Goal: Entertainment & Leisure: Browse casually

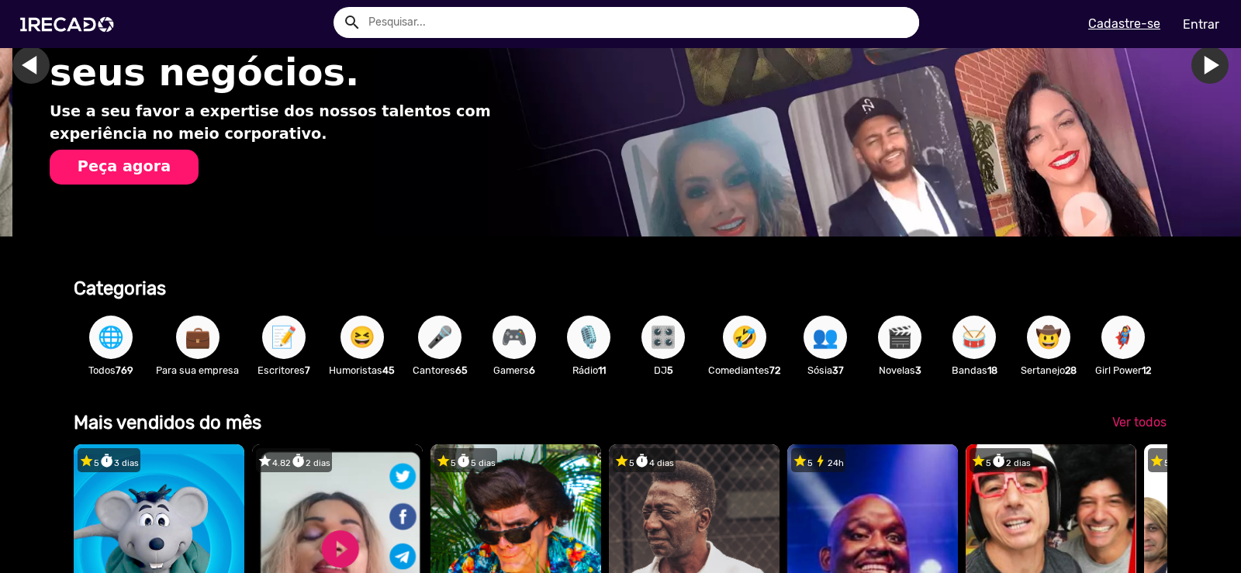
scroll to position [0, 1230]
click at [902, 333] on span "🎬" at bounding box center [900, 337] width 26 height 43
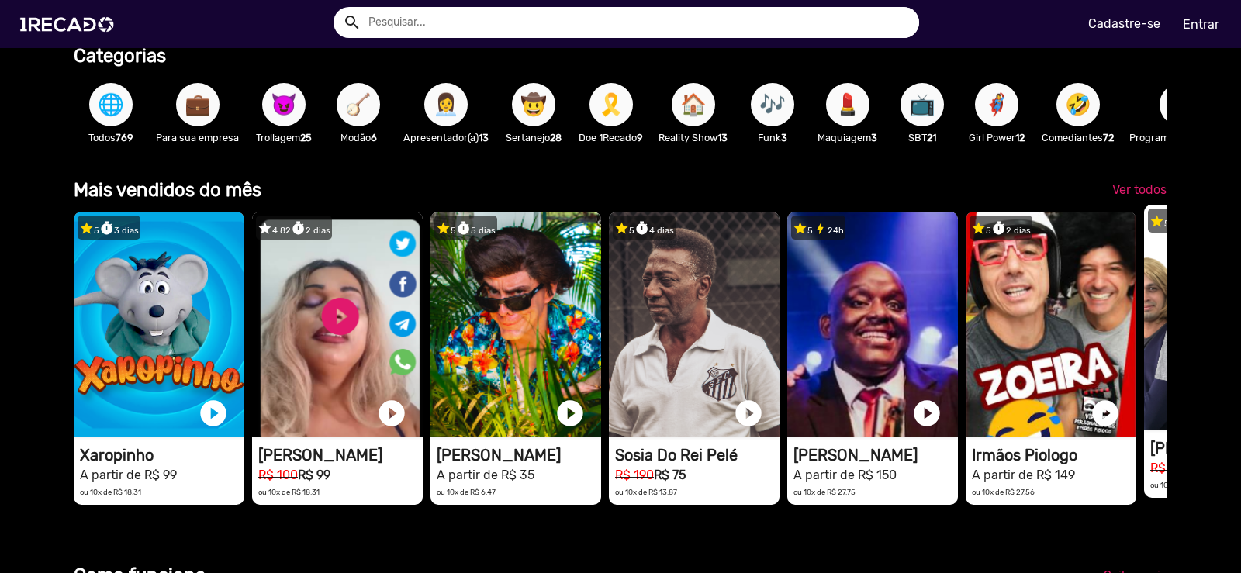
scroll to position [0, 3689]
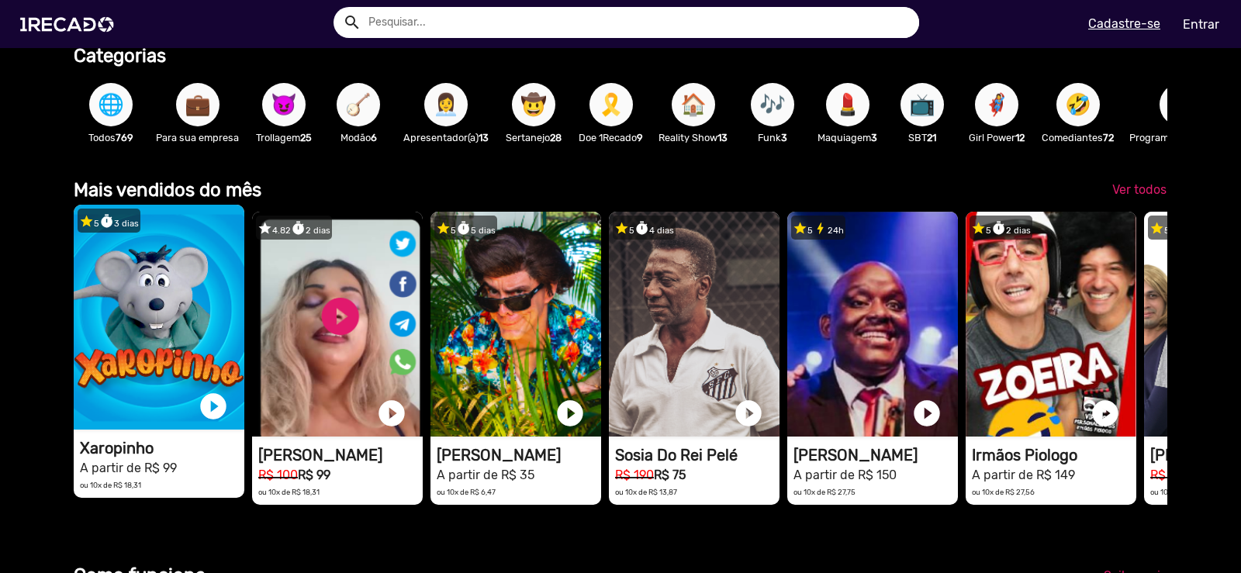
click at [172, 313] on video "1RECADO vídeos dedicados para fãs e empresas" at bounding box center [159, 317] width 171 height 225
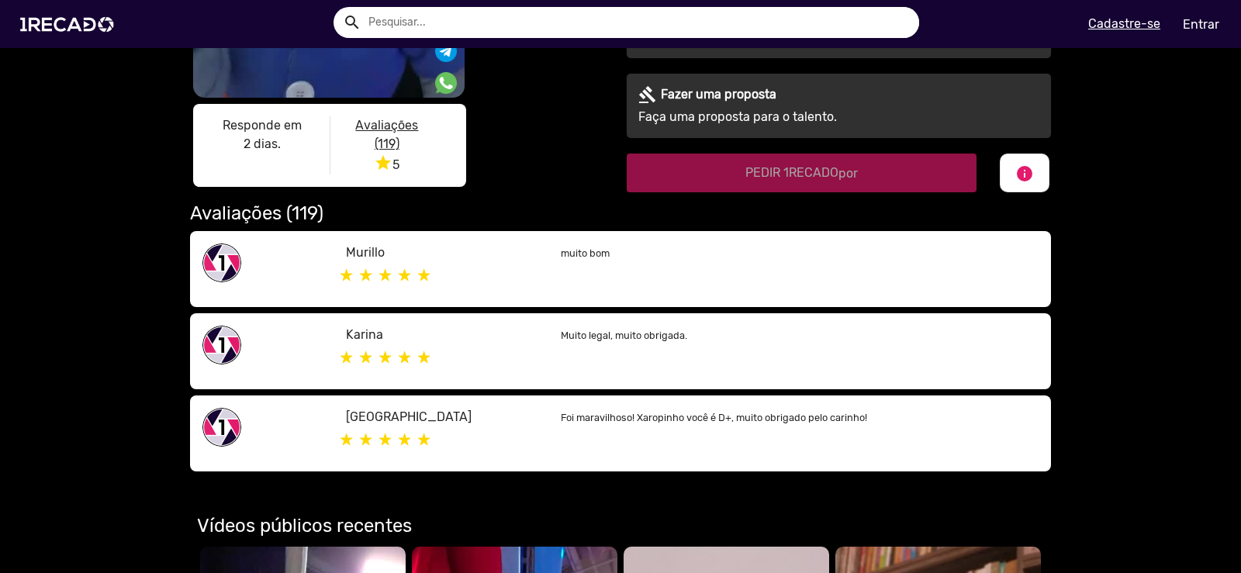
scroll to position [155, 0]
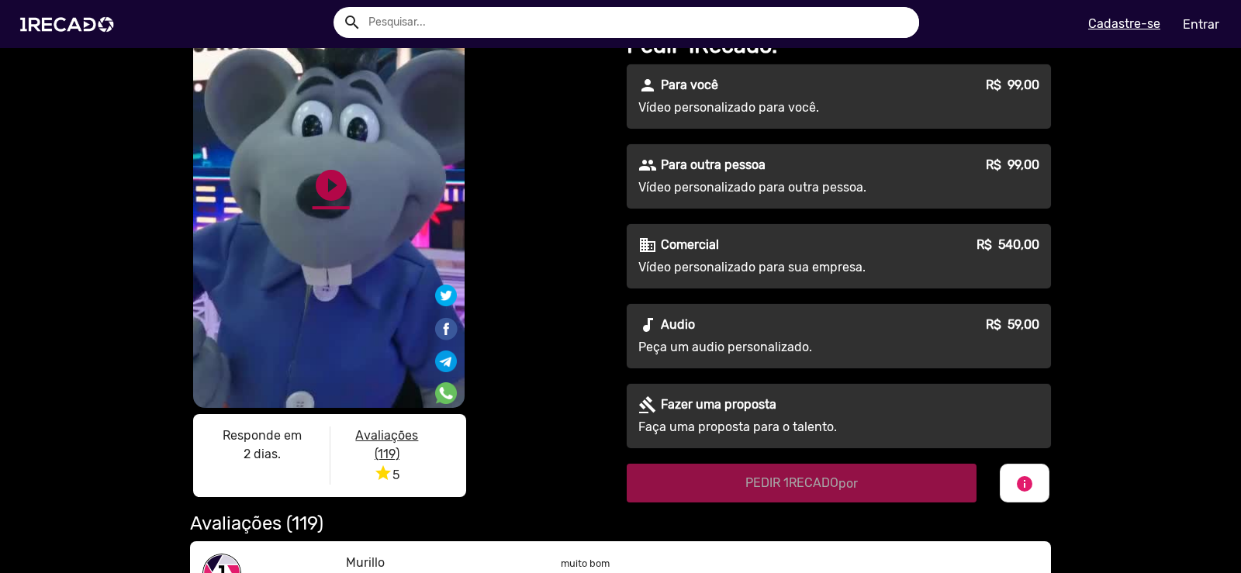
click at [330, 190] on link "play_circle_filled" at bounding box center [331, 185] width 37 height 37
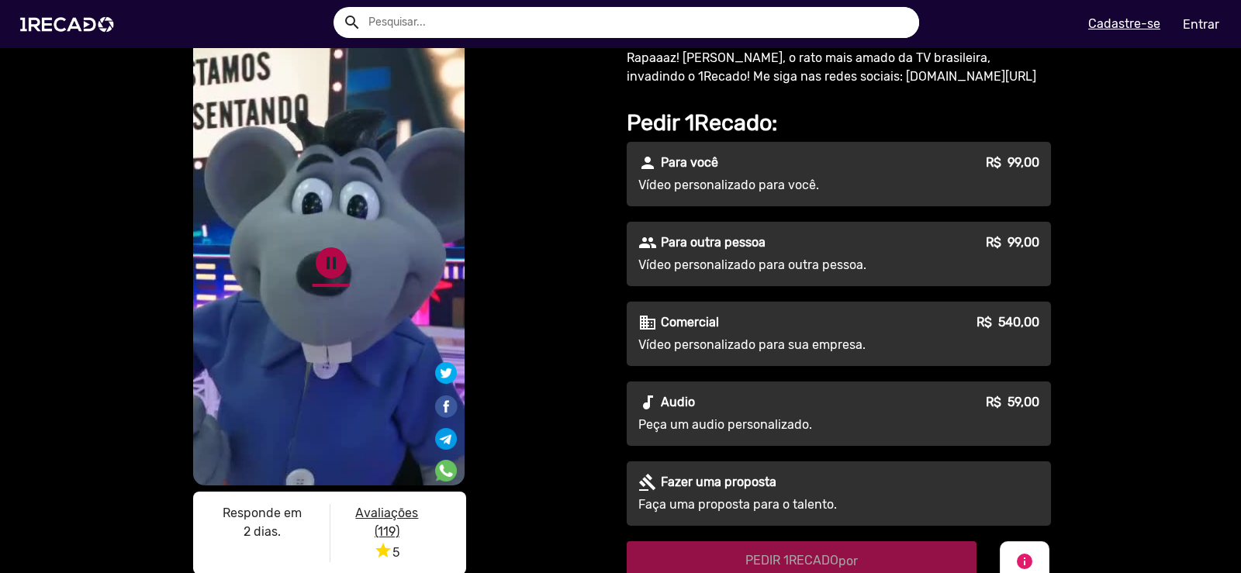
click at [324, 258] on link "pause_circle" at bounding box center [331, 262] width 37 height 37
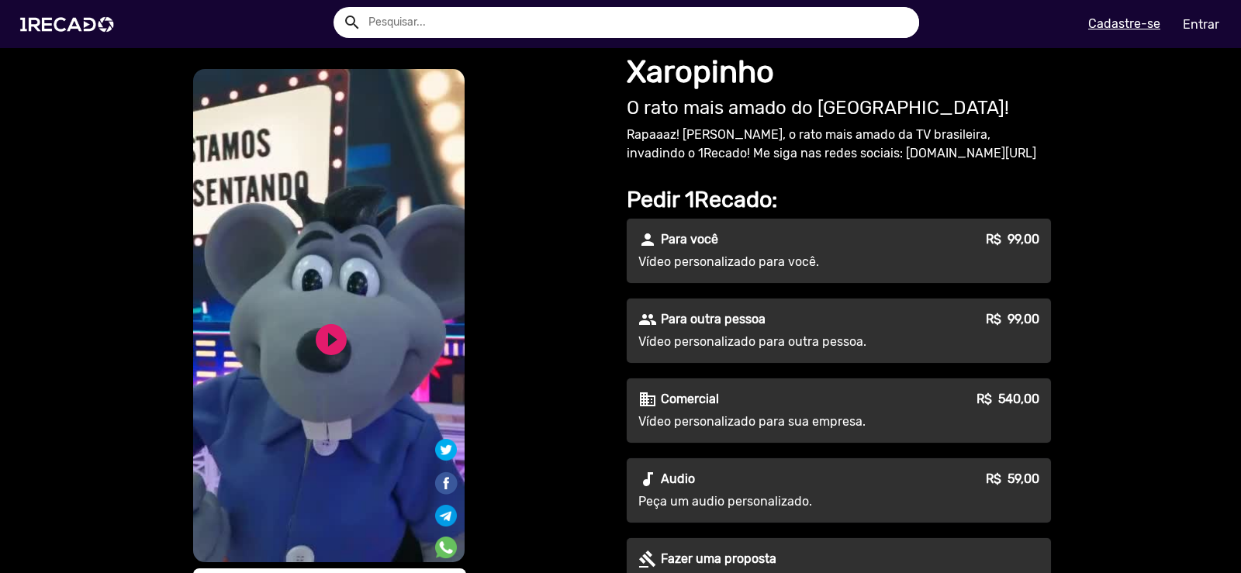
scroll to position [0, 0]
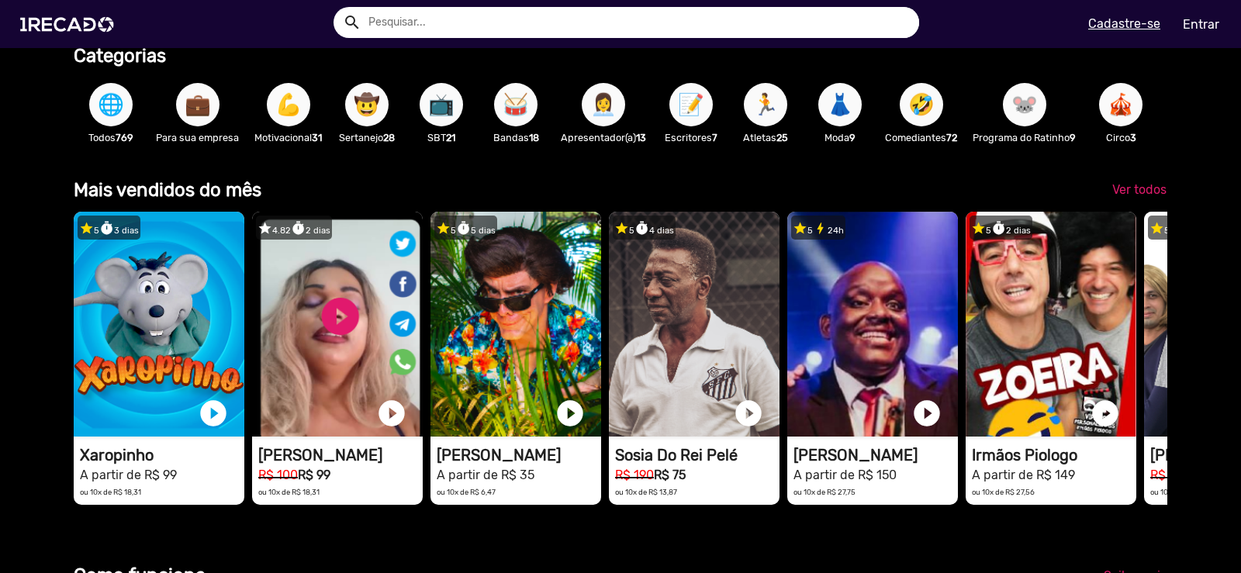
scroll to position [0, 2459]
click at [1142, 197] on span "Ver todos" at bounding box center [1139, 189] width 54 height 15
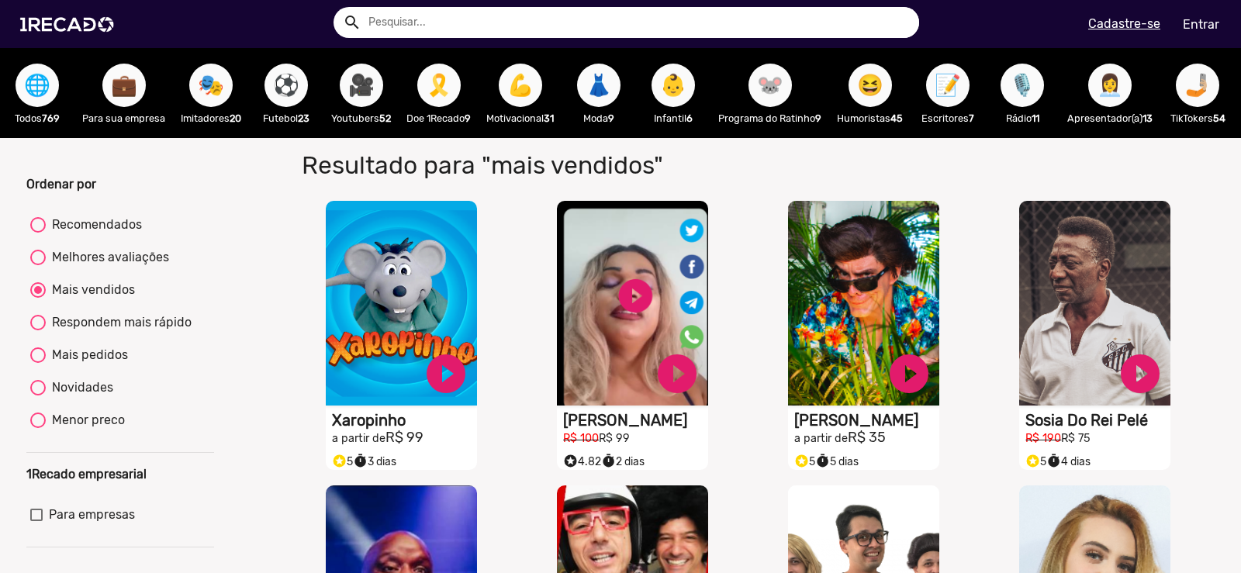
click at [37, 363] on div at bounding box center [38, 356] width 16 height 16
click at [37, 364] on input "Mais pedidos" at bounding box center [37, 363] width 1 height 1
radio input "true"
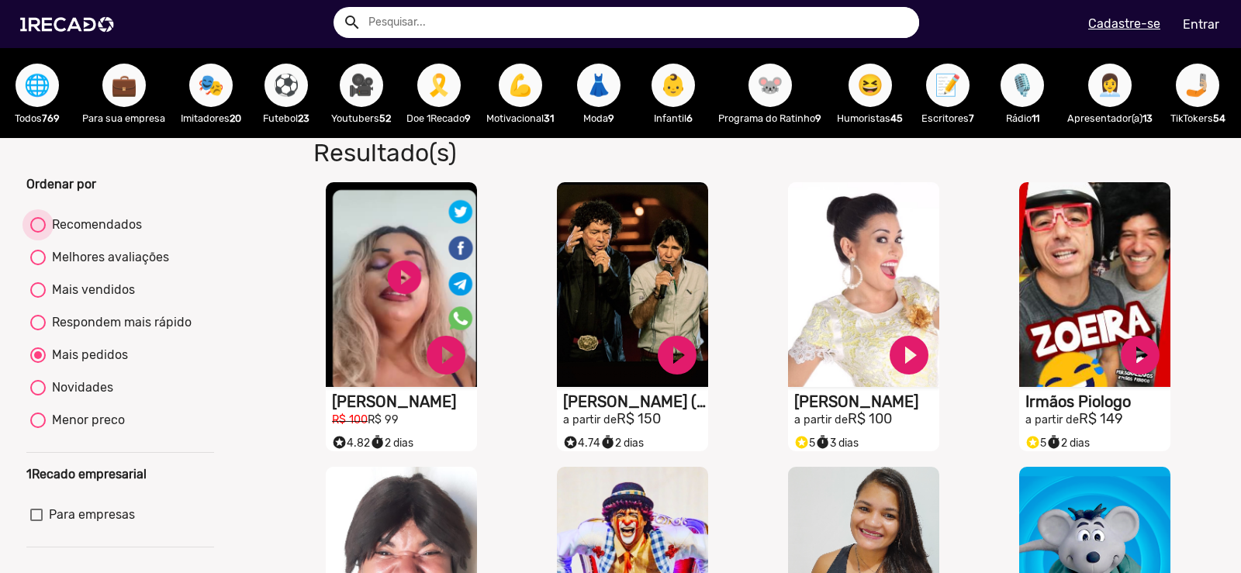
click at [92, 234] on div "Recomendados" at bounding box center [94, 225] width 96 height 19
click at [38, 234] on input "Recomendados" at bounding box center [37, 233] width 1 height 1
radio input "true"
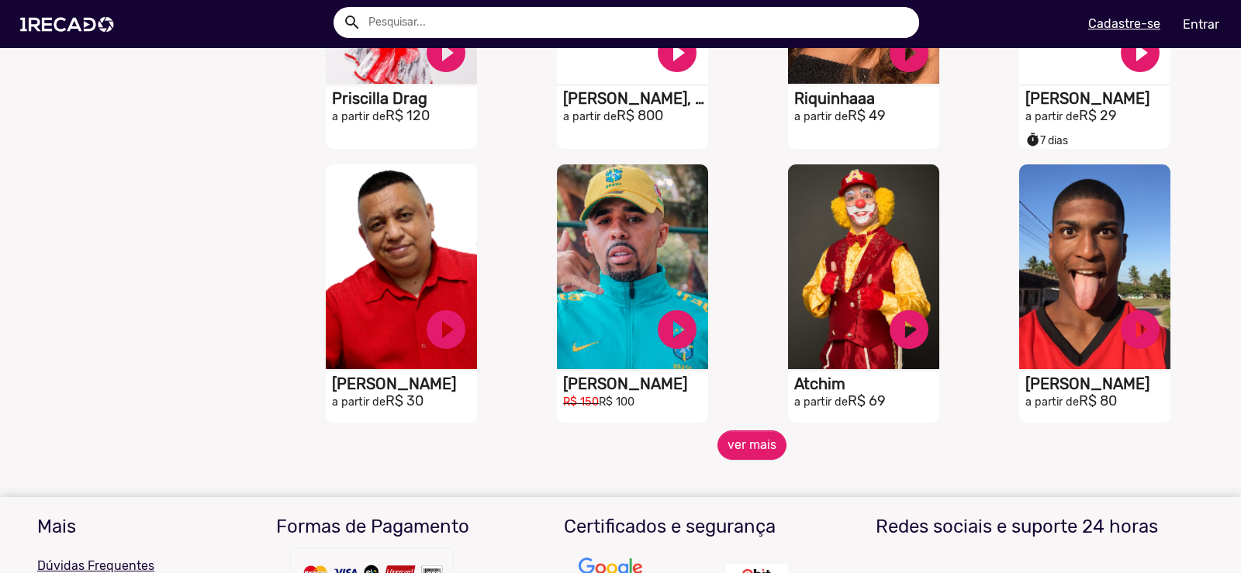
scroll to position [1164, 0]
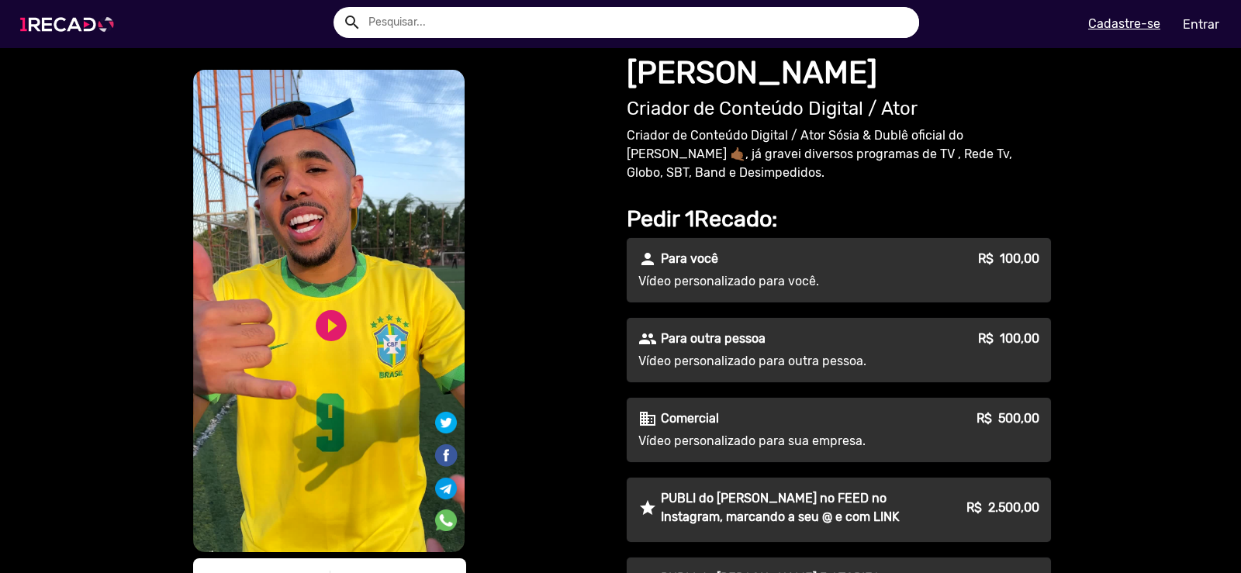
click at [92, 25] on img at bounding box center [70, 24] width 117 height 66
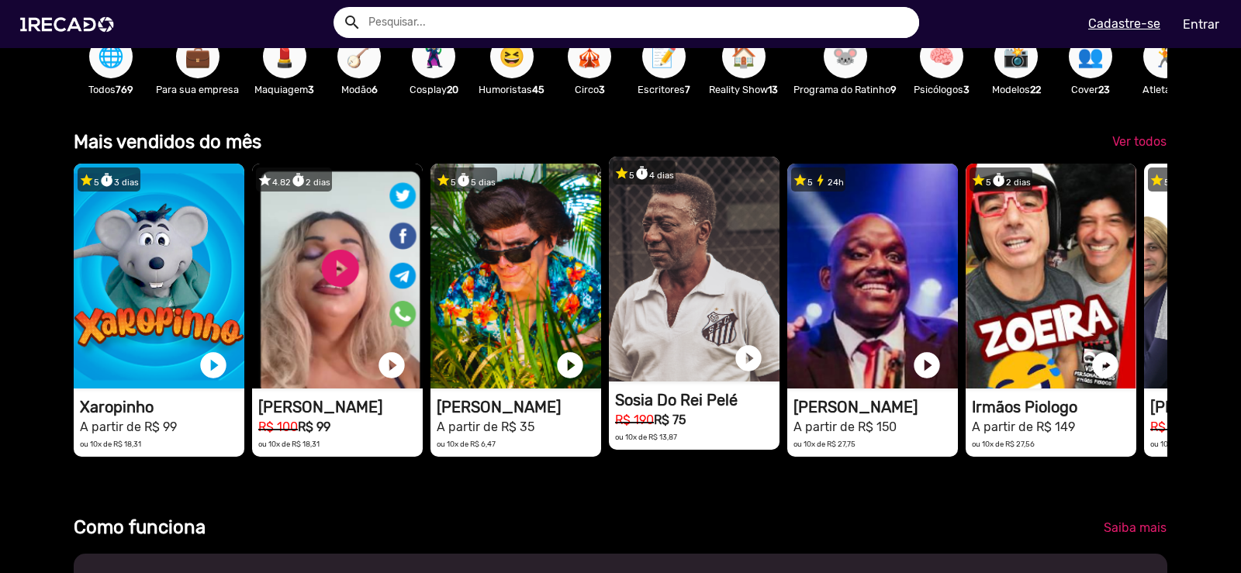
scroll to position [0, 2459]
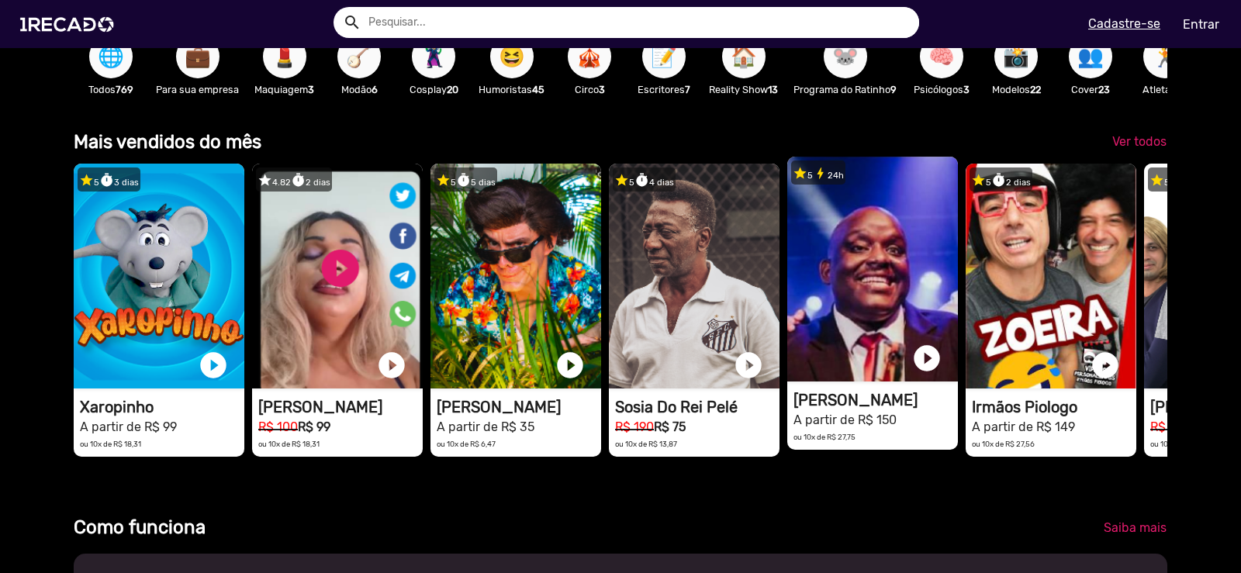
click at [244, 287] on video "1RECADO vídeos dedicados para fãs e empresas" at bounding box center [159, 276] width 171 height 225
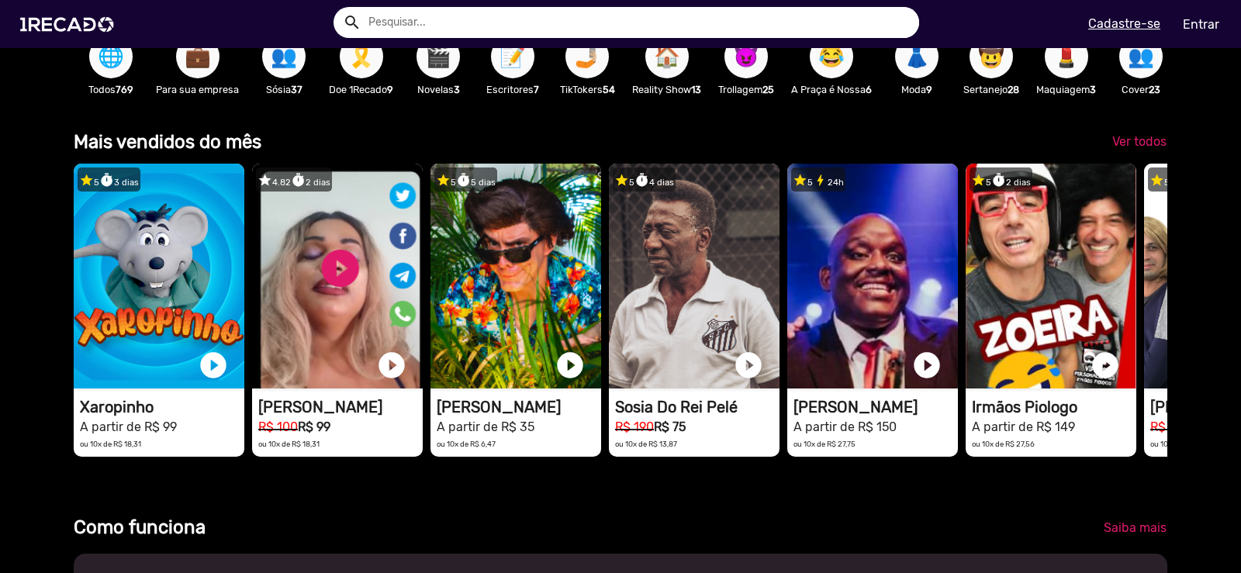
scroll to position [0, 2459]
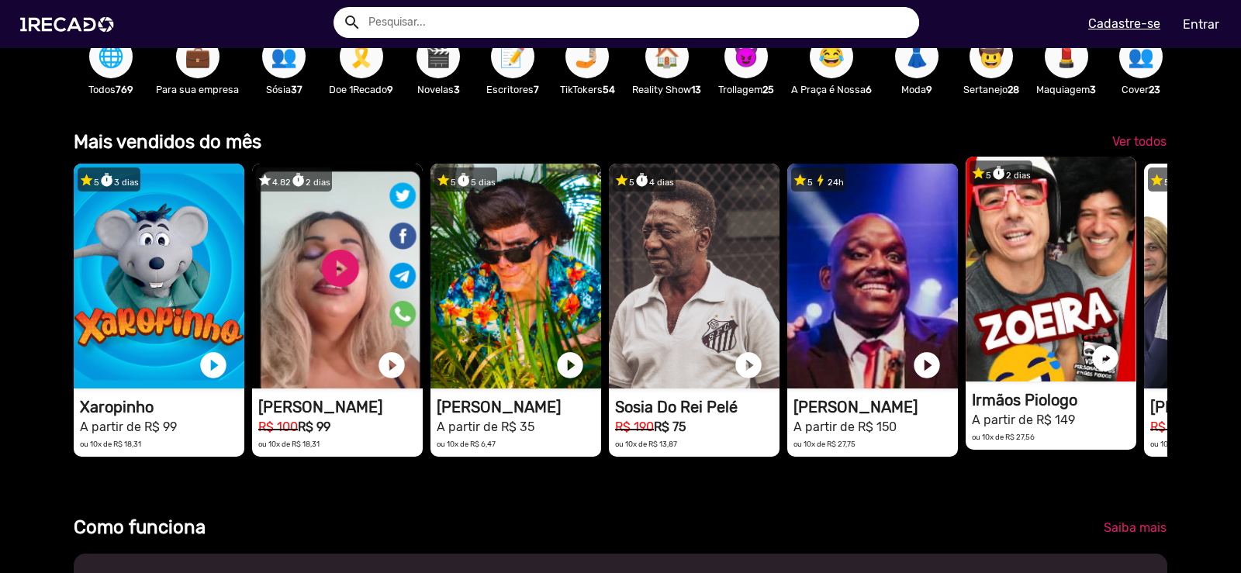
click at [244, 294] on video "1RECADO vídeos dedicados para fãs e empresas" at bounding box center [159, 276] width 171 height 225
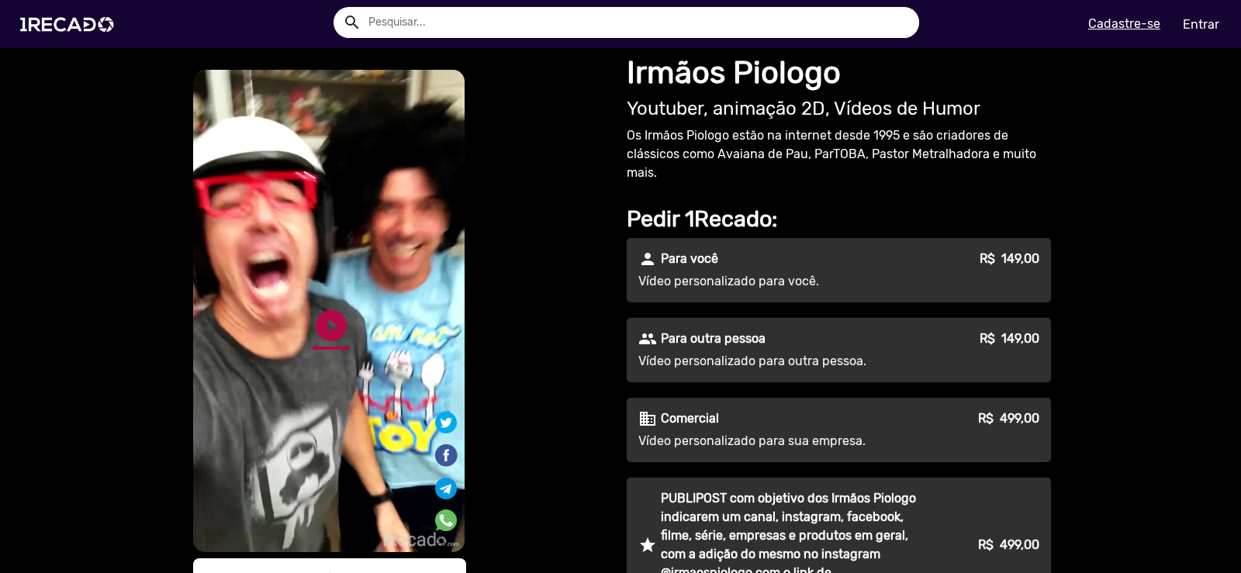
click at [343, 337] on link "play_circle_filled" at bounding box center [331, 325] width 37 height 37
click at [327, 329] on link "pause_circle" at bounding box center [331, 325] width 37 height 37
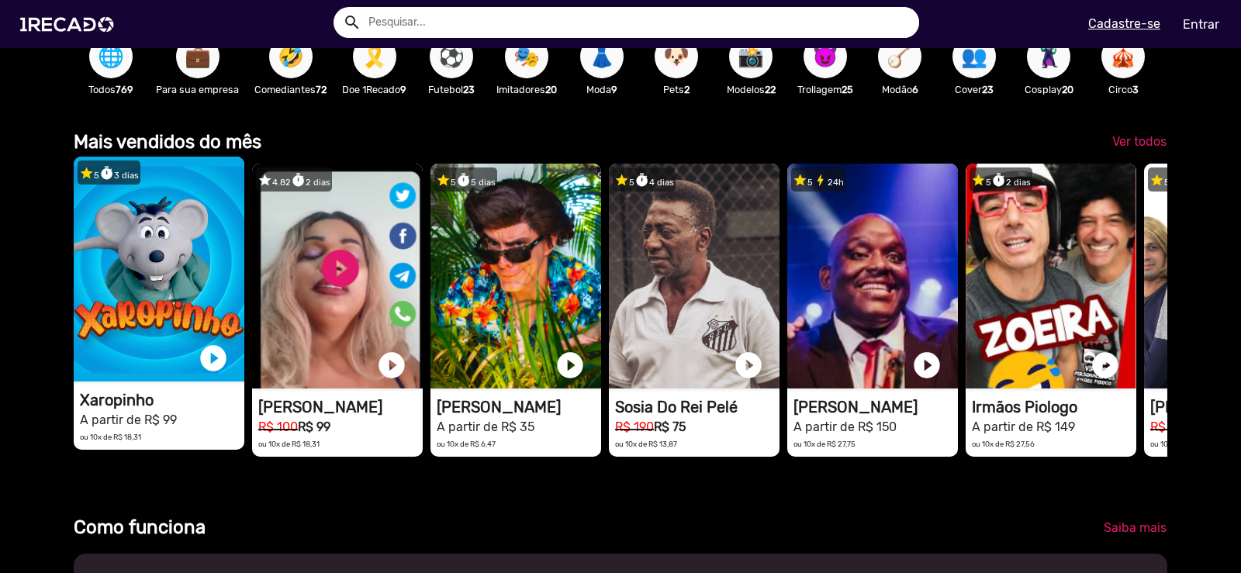
scroll to position [0, 1230]
click at [170, 288] on video "1RECADO vídeos dedicados para fãs e empresas" at bounding box center [159, 269] width 171 height 225
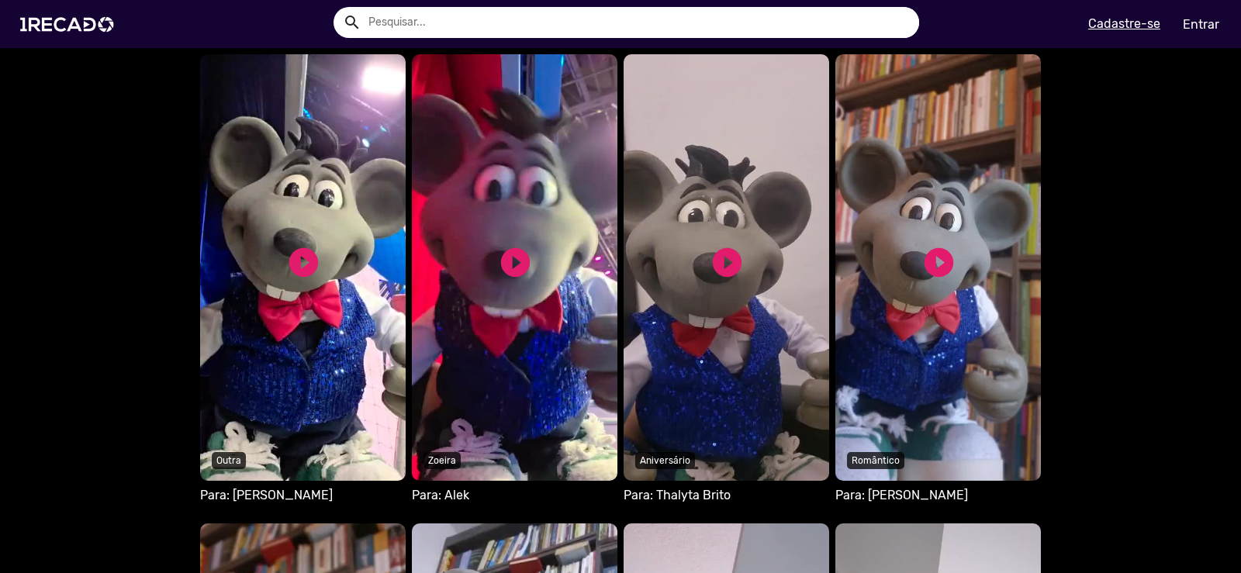
scroll to position [931, 0]
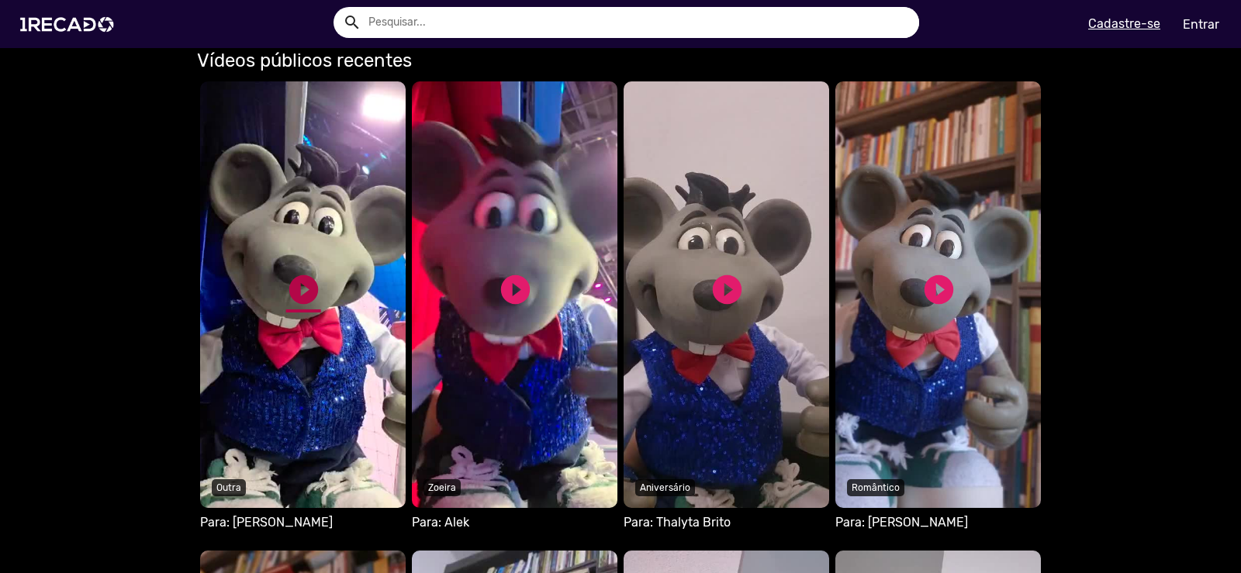
click at [305, 291] on link "play_circle_filled" at bounding box center [303, 289] width 35 height 35
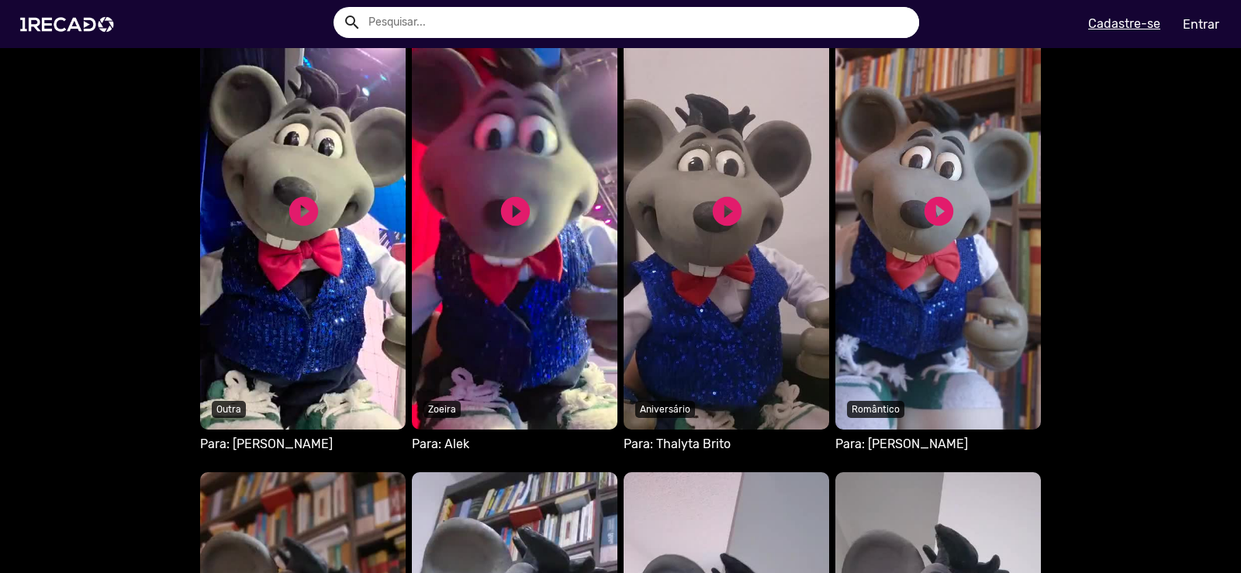
scroll to position [1009, 0]
click at [521, 222] on link "play_circle_filled" at bounding box center [515, 212] width 35 height 35
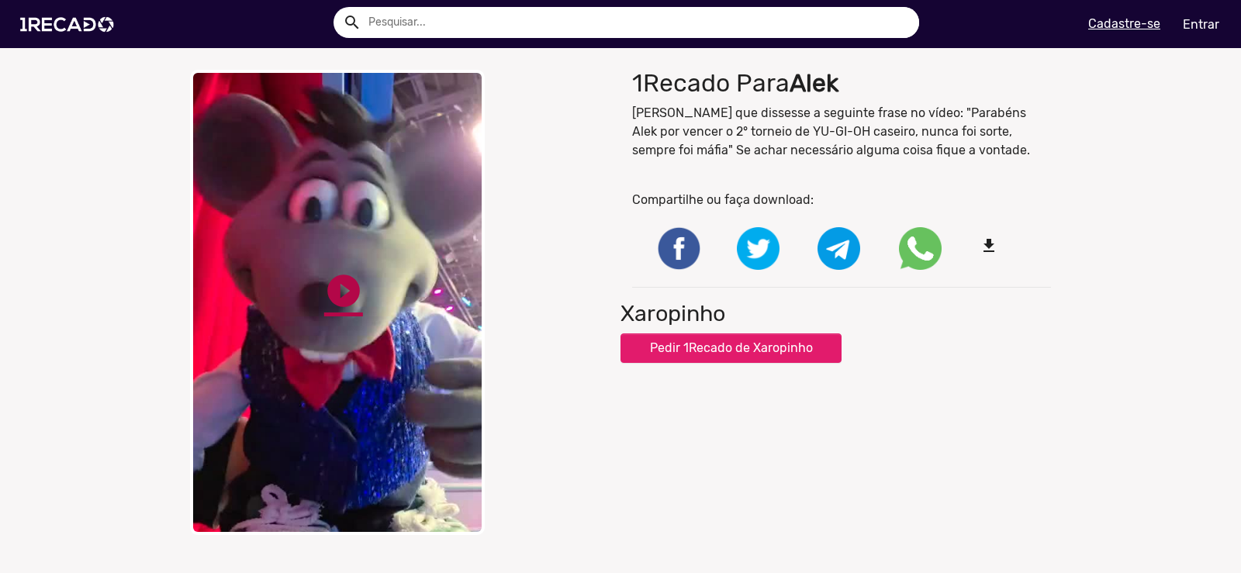
click at [334, 299] on link "play_circle_filled" at bounding box center [343, 291] width 39 height 39
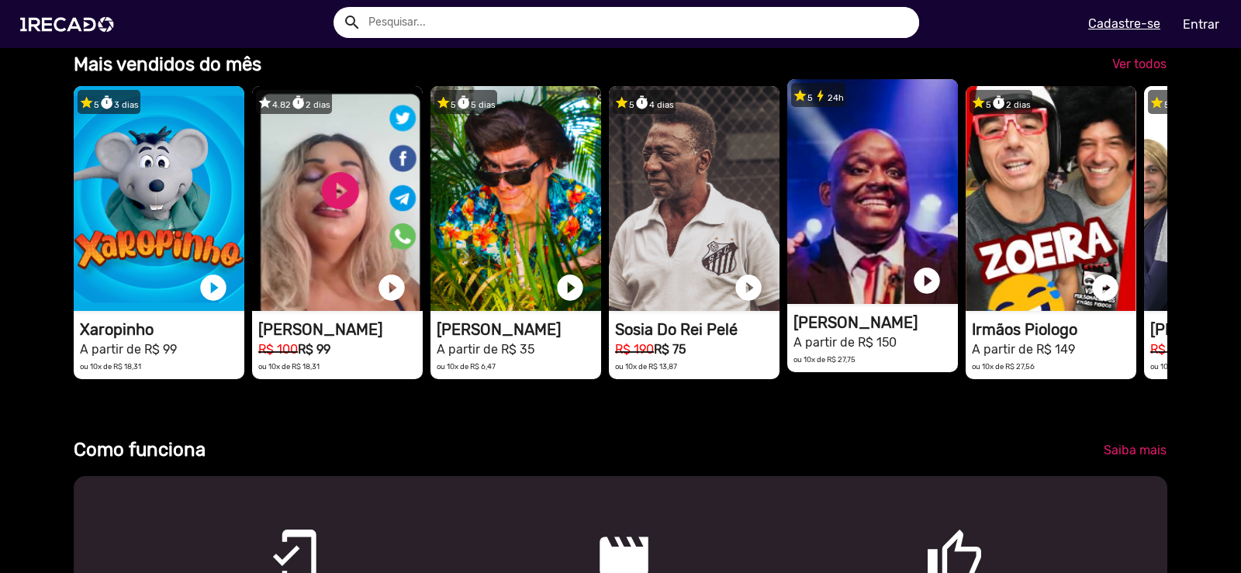
scroll to position [0, 3689]
click at [244, 212] on video "1RECADO vídeos dedicados para fãs e empresas" at bounding box center [159, 198] width 171 height 225
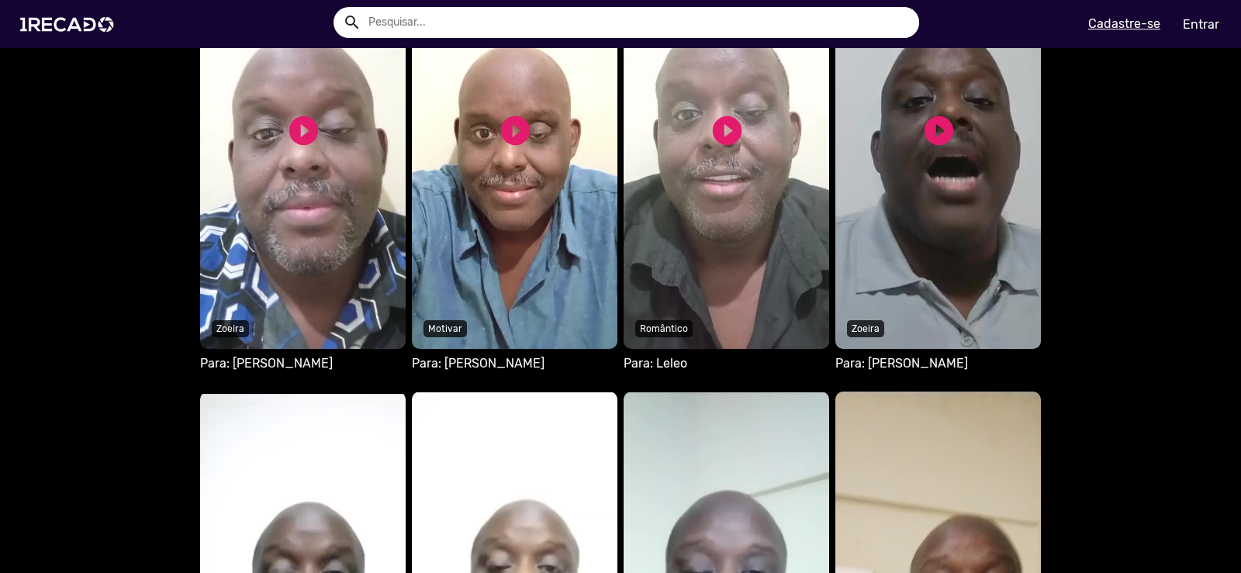
scroll to position [1009, 0]
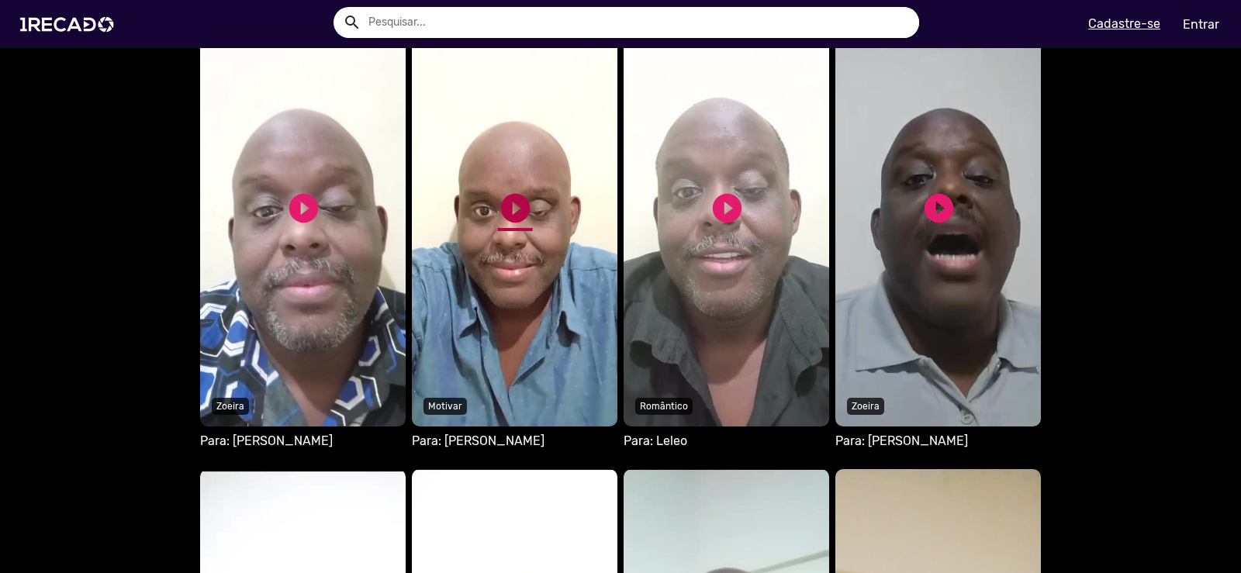
click at [507, 203] on link "play_circle_filled" at bounding box center [515, 208] width 35 height 35
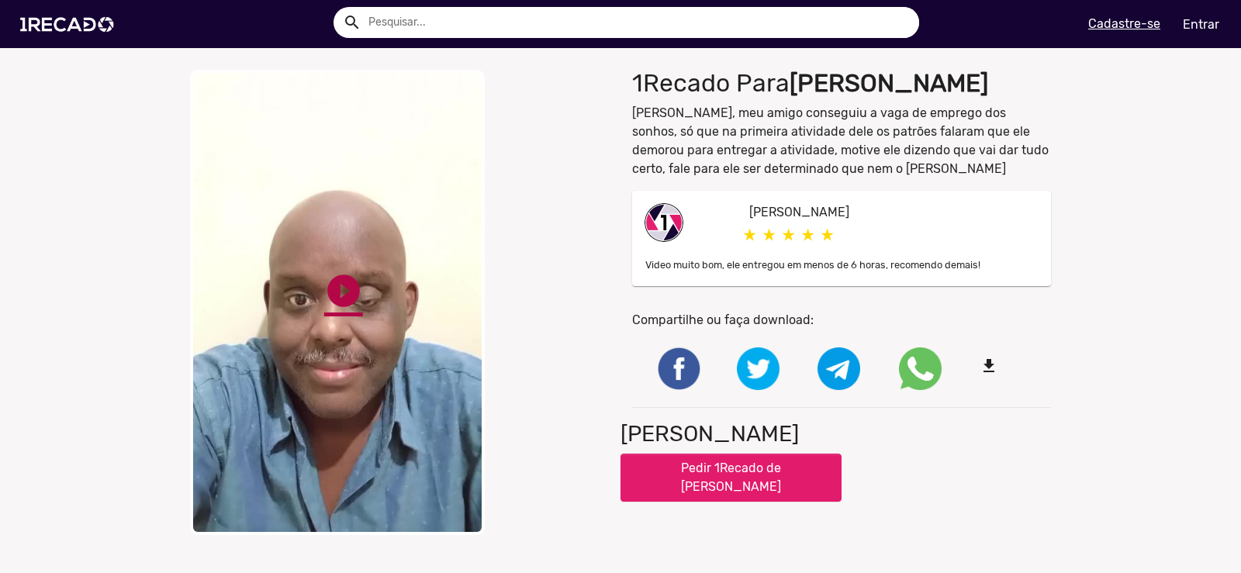
click at [330, 291] on link "play_circle_filled" at bounding box center [343, 291] width 39 height 39
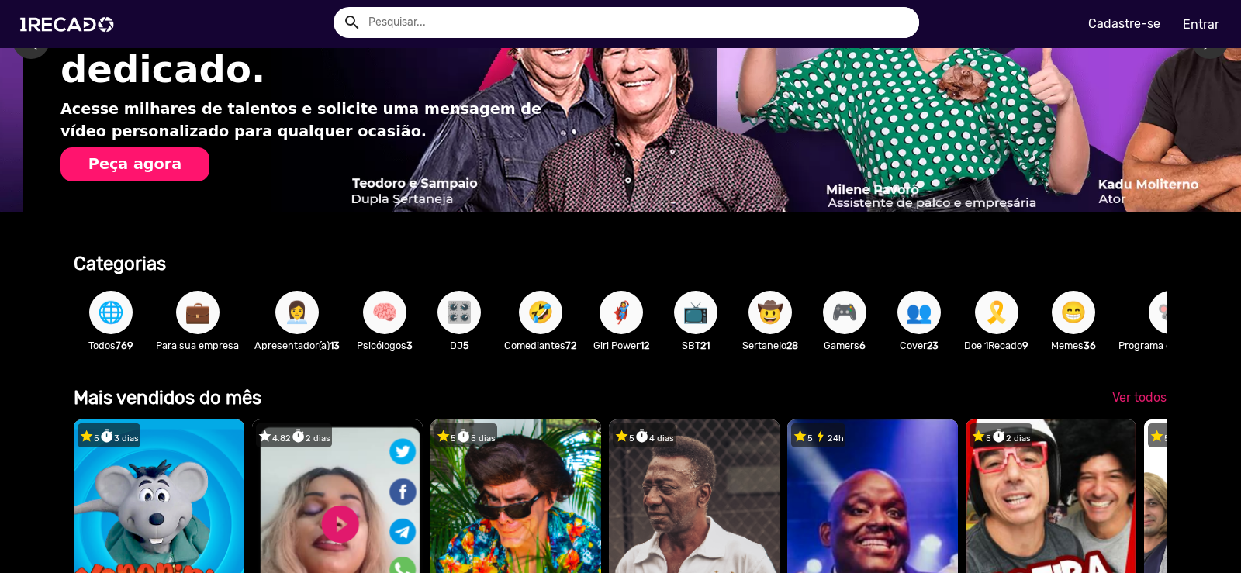
scroll to position [155, 0]
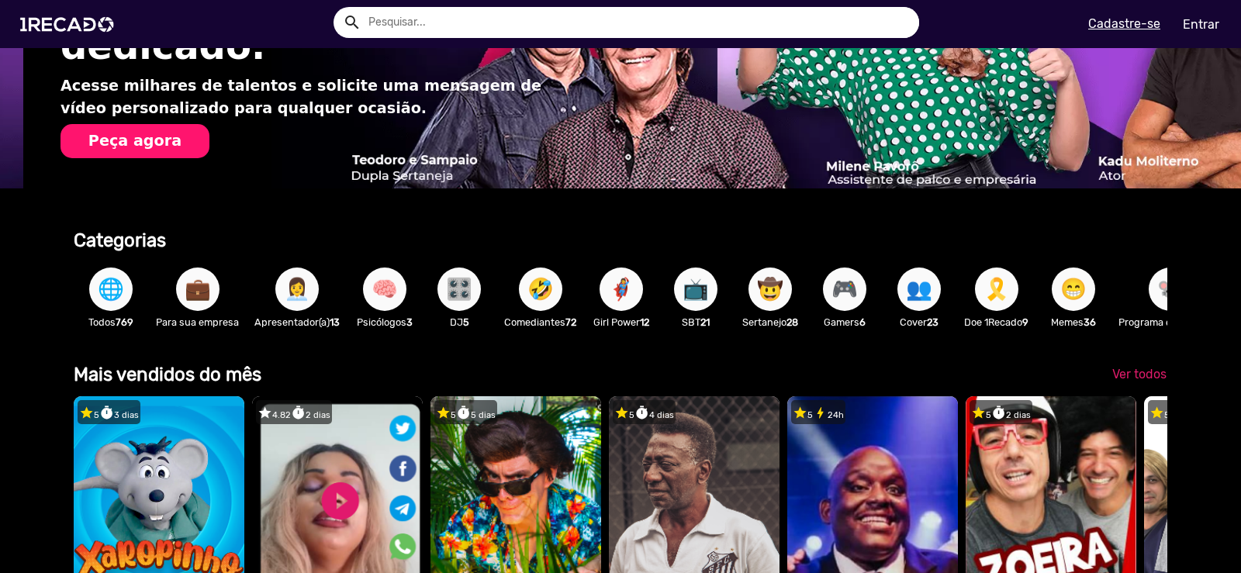
click at [289, 283] on span "👩‍💼" at bounding box center [297, 289] width 26 height 43
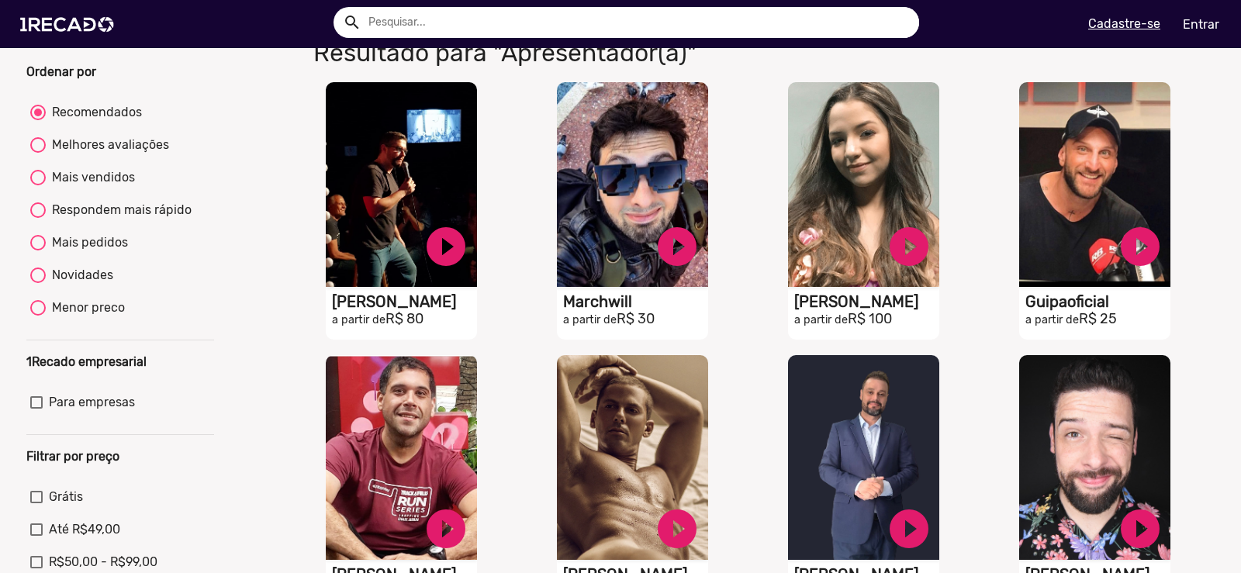
scroll to position [78, 0]
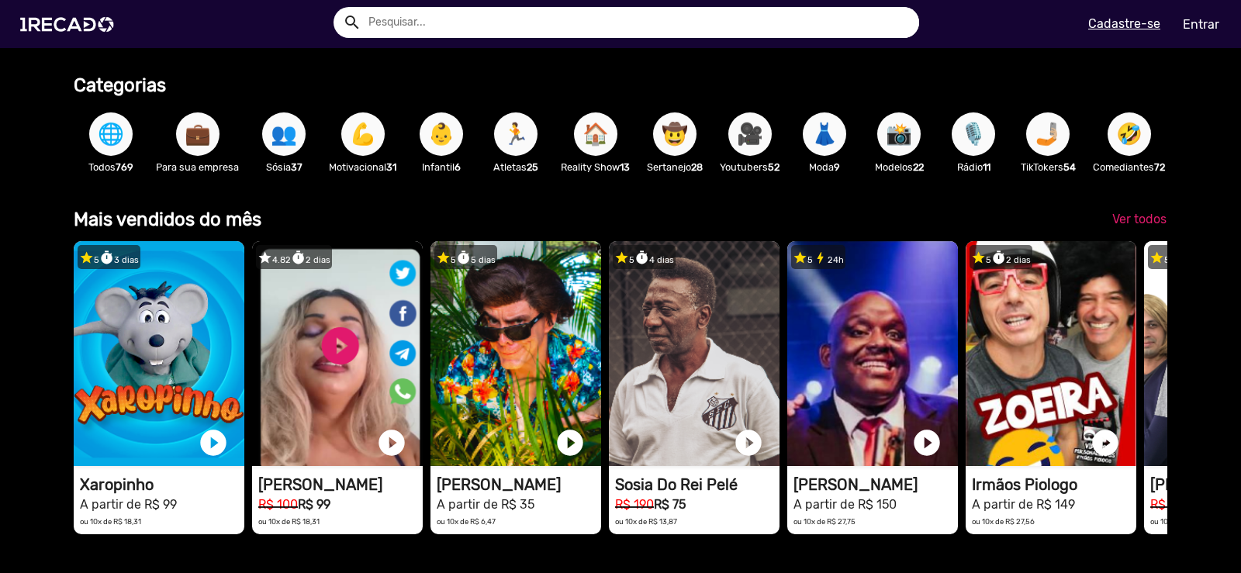
scroll to position [0, 2459]
click at [760, 135] on span "🎥" at bounding box center [750, 133] width 26 height 43
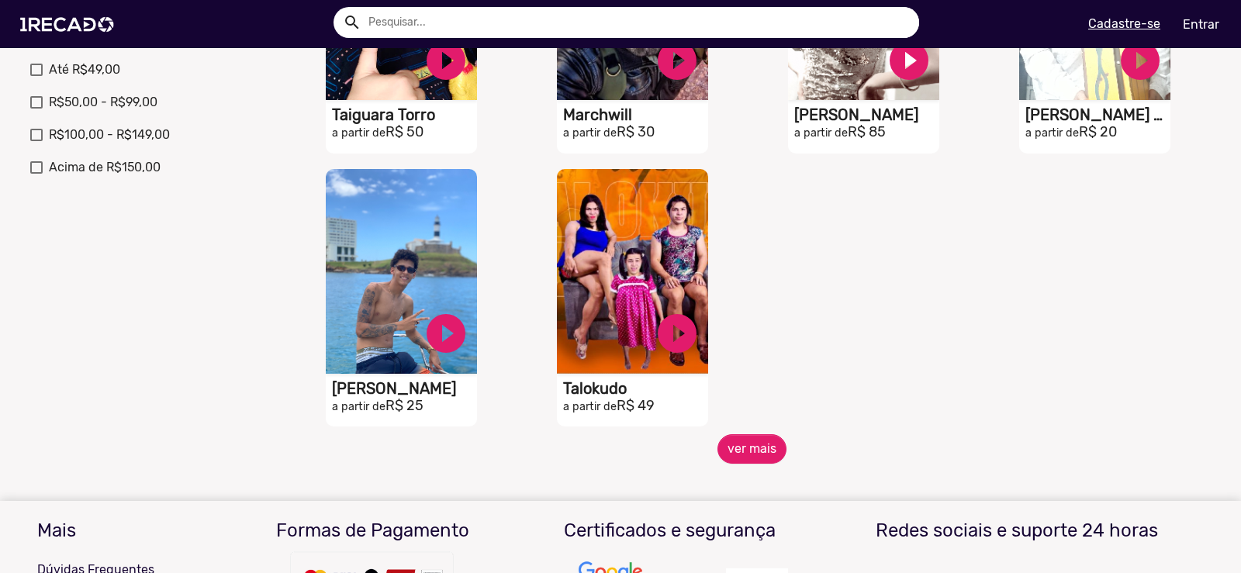
scroll to position [776, 0]
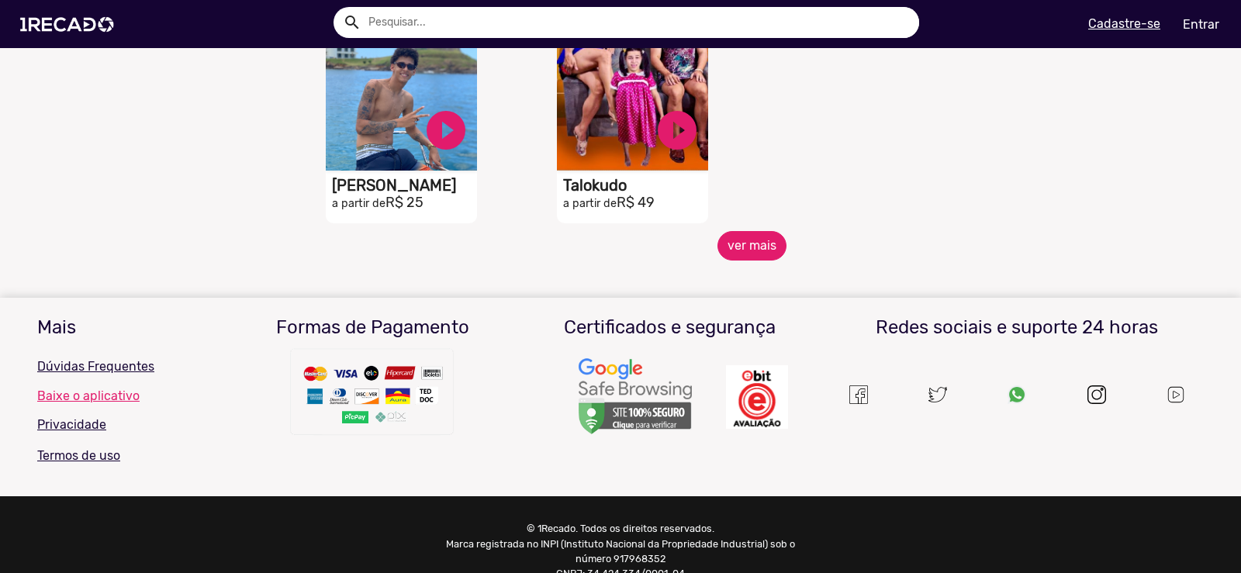
click at [742, 257] on button "ver mais" at bounding box center [752, 245] width 69 height 29
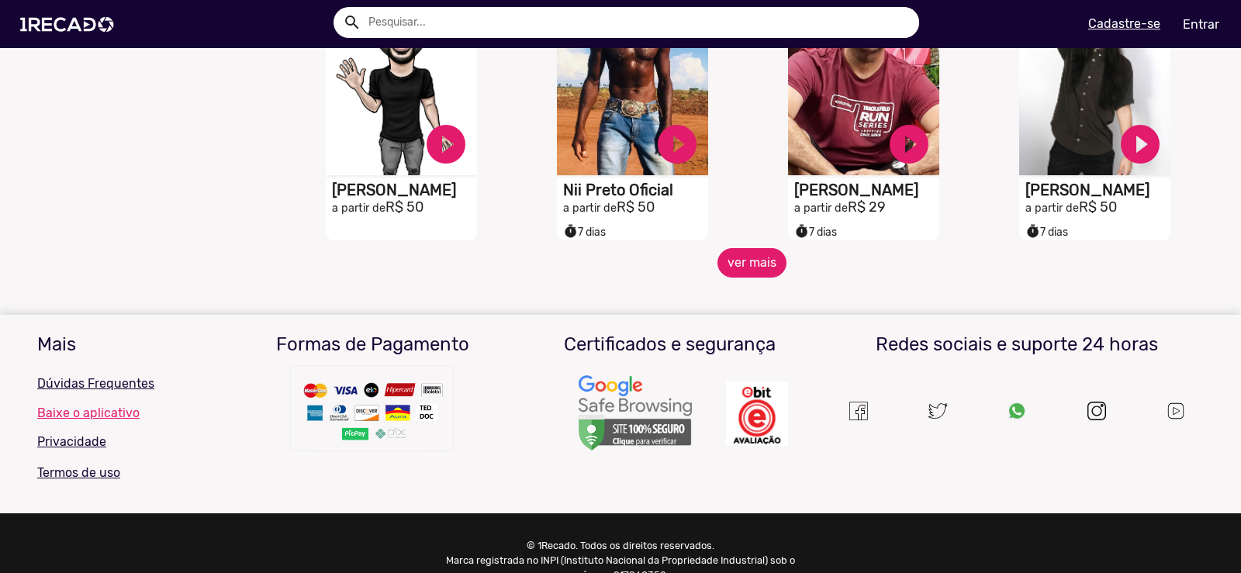
scroll to position [1319, 0]
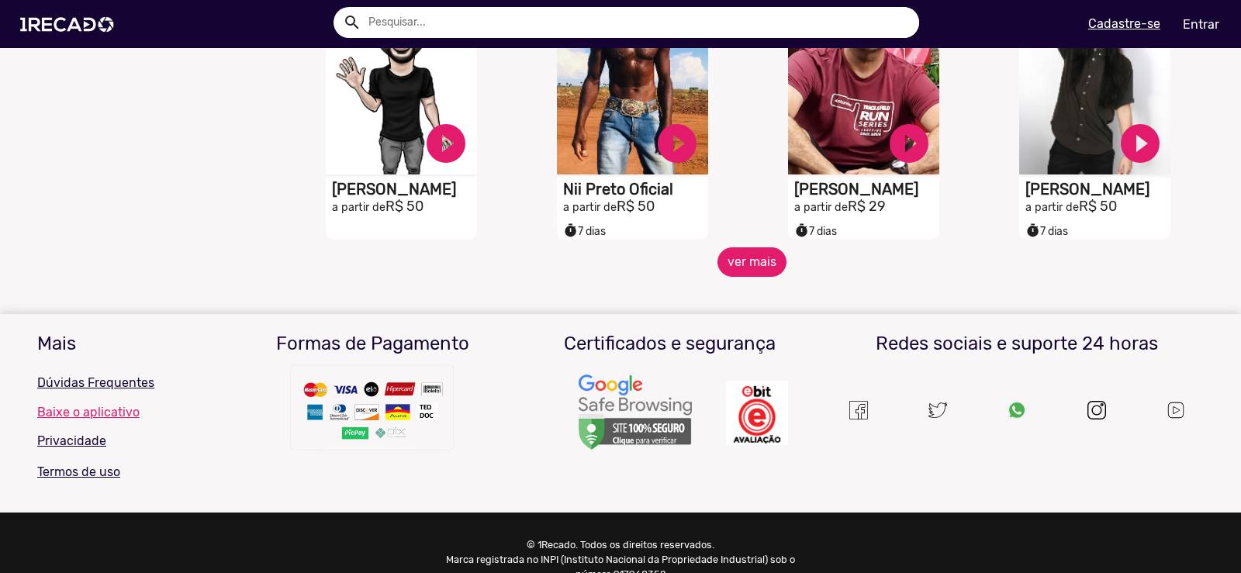
click at [742, 277] on button "ver mais" at bounding box center [752, 261] width 69 height 29
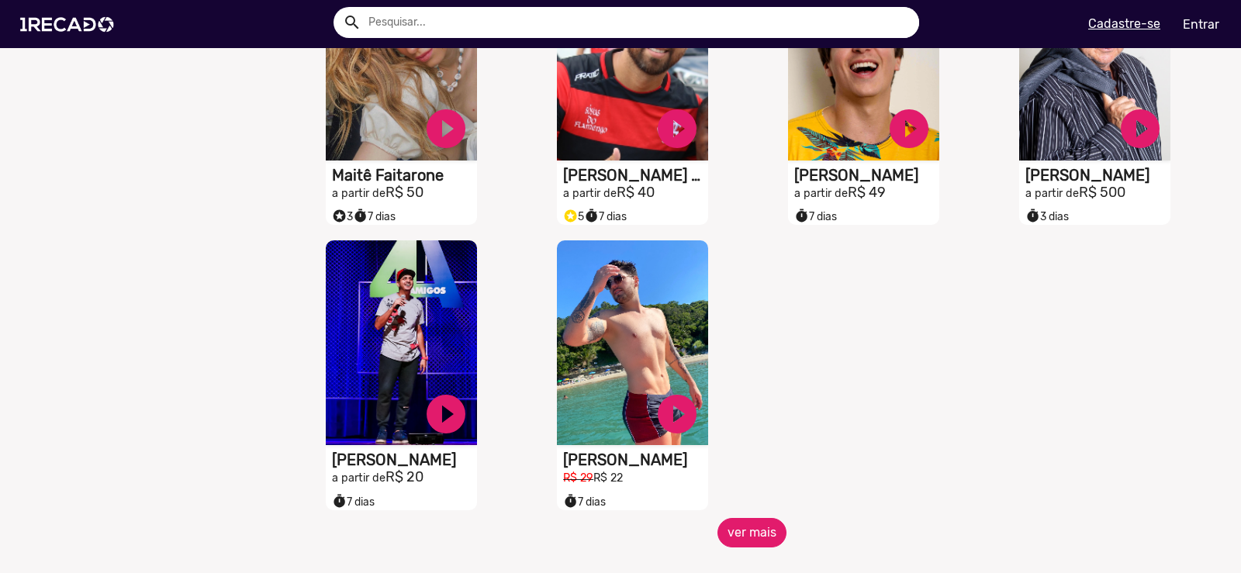
scroll to position [1939, 0]
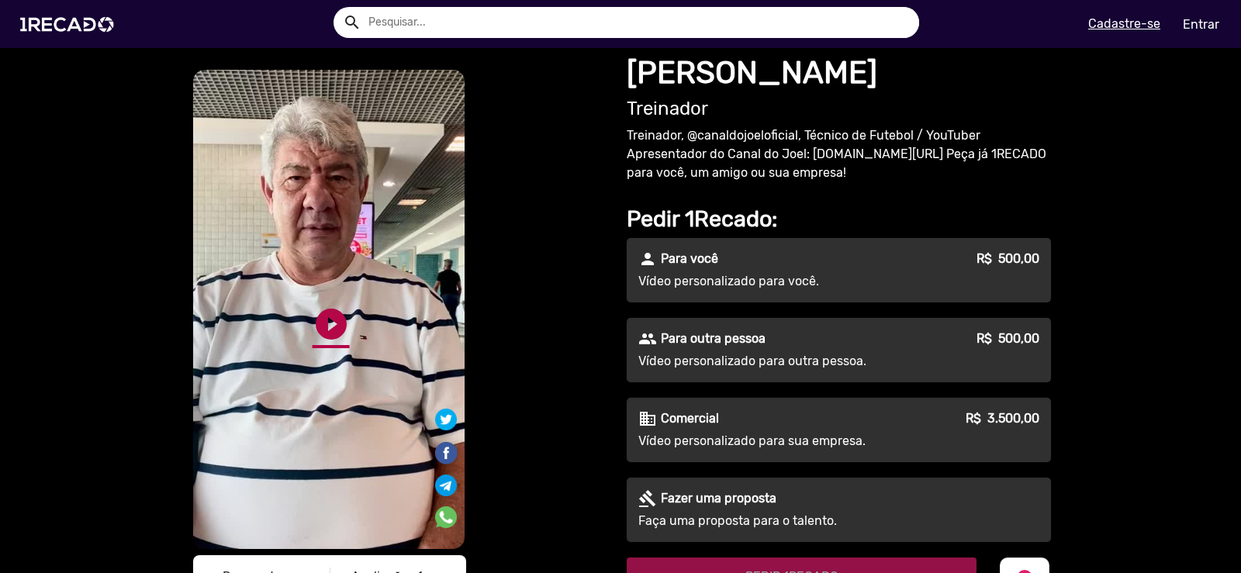
click at [321, 326] on link "play_circle_filled" at bounding box center [331, 324] width 37 height 37
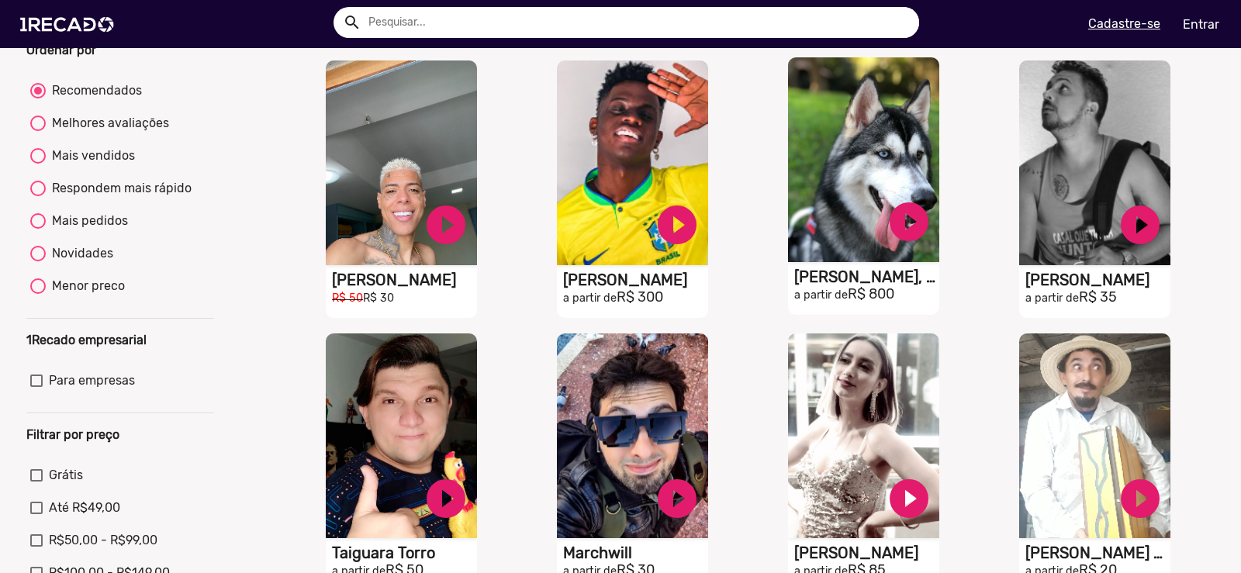
scroll to position [310, 0]
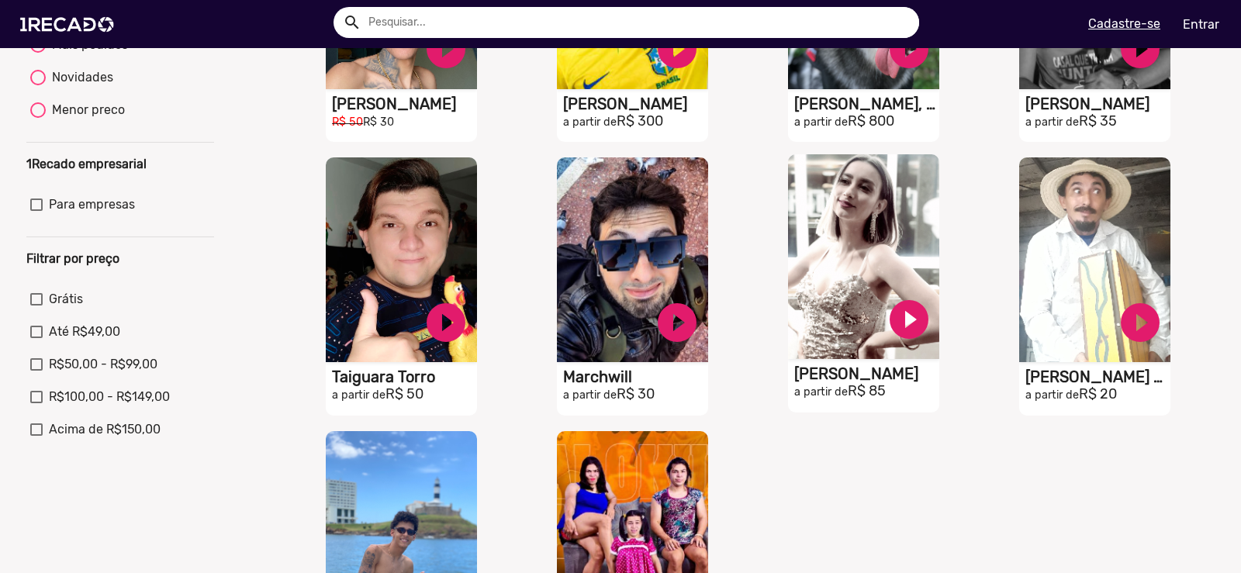
click at [477, 113] on h1 "[PERSON_NAME]" at bounding box center [404, 104] width 145 height 19
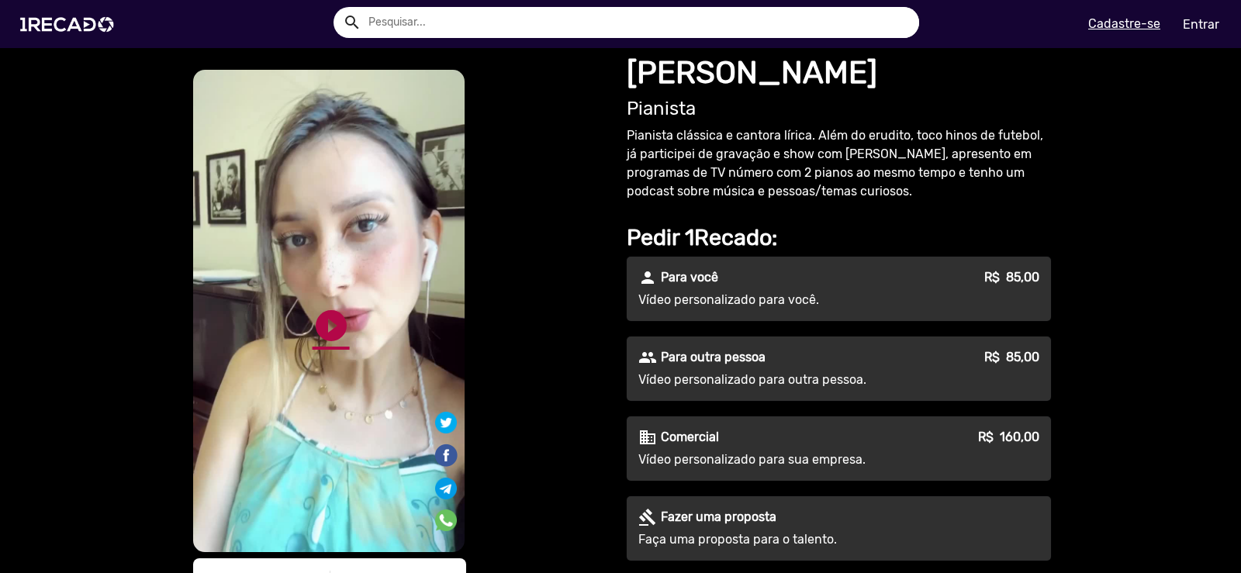
click at [322, 330] on link "play_circle_filled" at bounding box center [331, 325] width 37 height 37
